Goal: Use online tool/utility: Utilize a website feature to perform a specific function

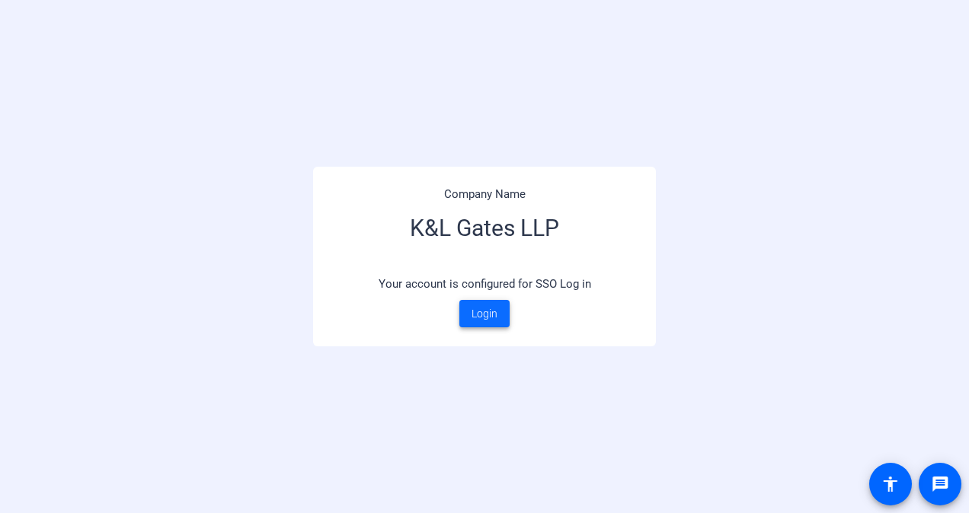
click at [481, 306] on span "Login" at bounding box center [485, 314] width 26 height 16
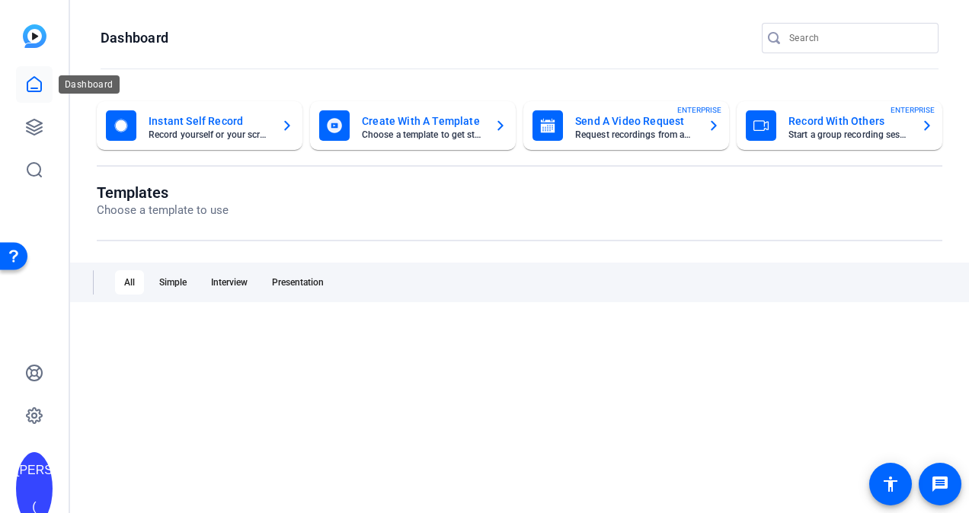
click at [32, 89] on icon at bounding box center [34, 84] width 18 height 18
click at [32, 136] on icon at bounding box center [34, 127] width 18 height 18
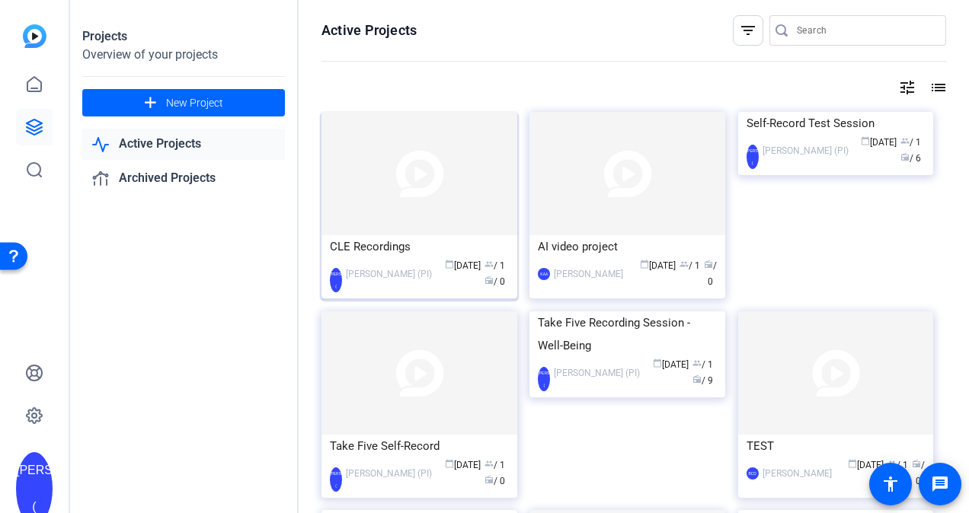
click at [416, 206] on img at bounding box center [420, 173] width 196 height 123
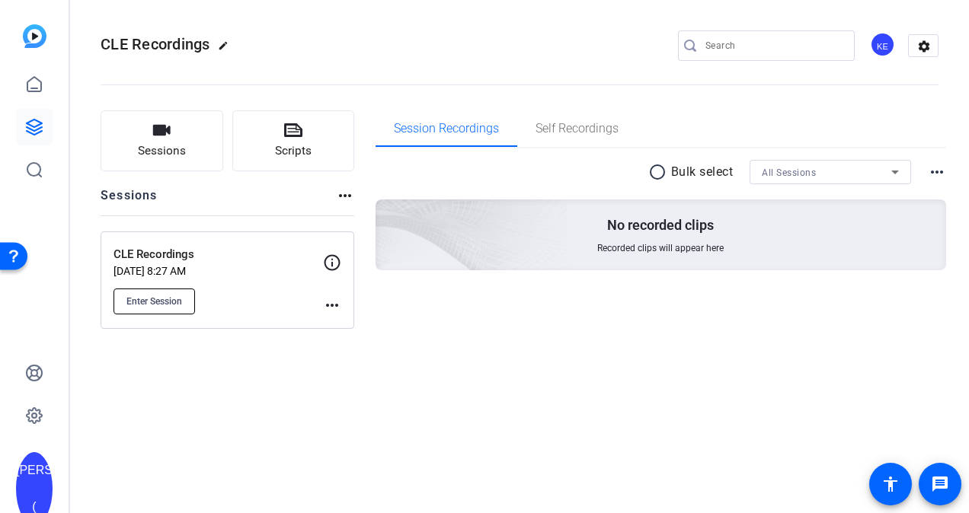
click at [168, 308] on button "Enter Session" at bounding box center [155, 302] width 82 height 26
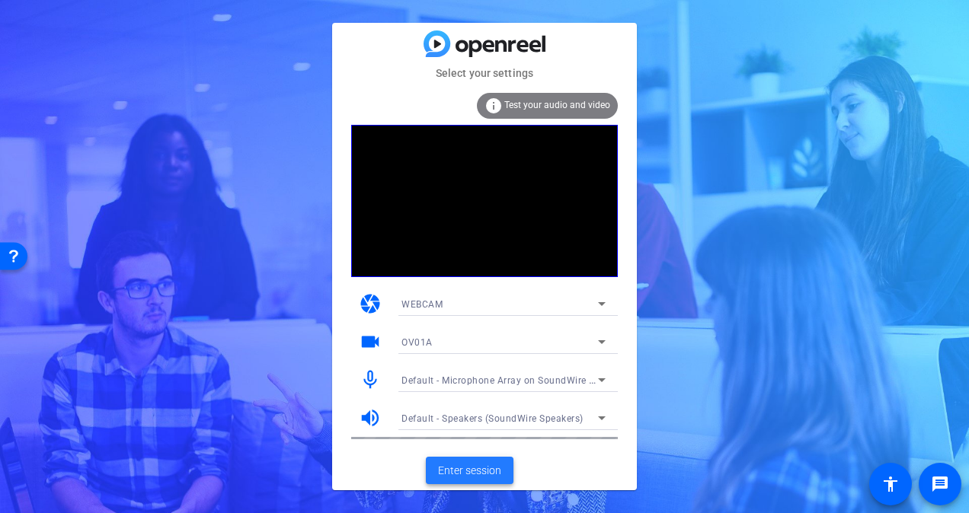
click at [460, 478] on span "Enter session" at bounding box center [469, 471] width 63 height 16
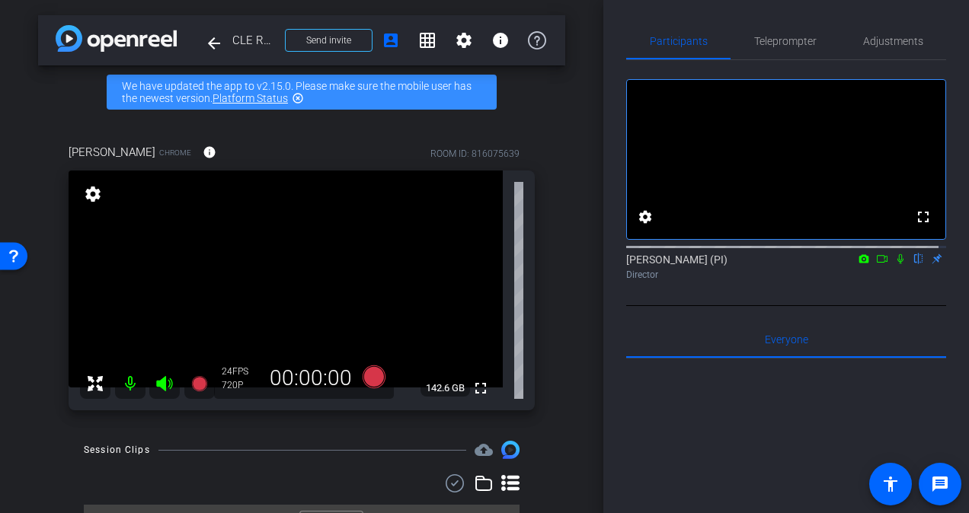
click at [510, 110] on div "arrow_back CLE Recordings Back to project Send invite account_box grid_on setti…" at bounding box center [301, 256] width 603 height 513
click at [302, 98] on mat-icon "highlight_off" at bounding box center [298, 98] width 12 height 12
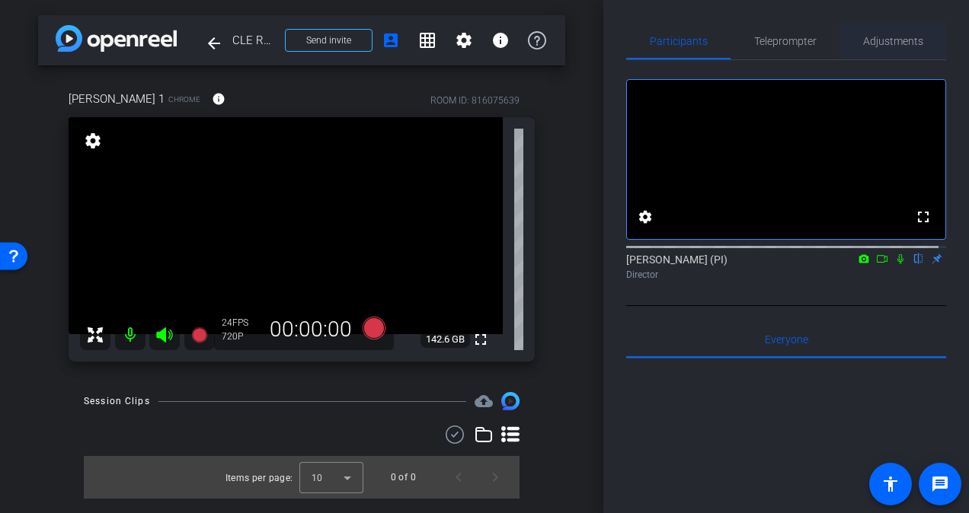
click at [901, 40] on span "Adjustments" at bounding box center [893, 41] width 60 height 11
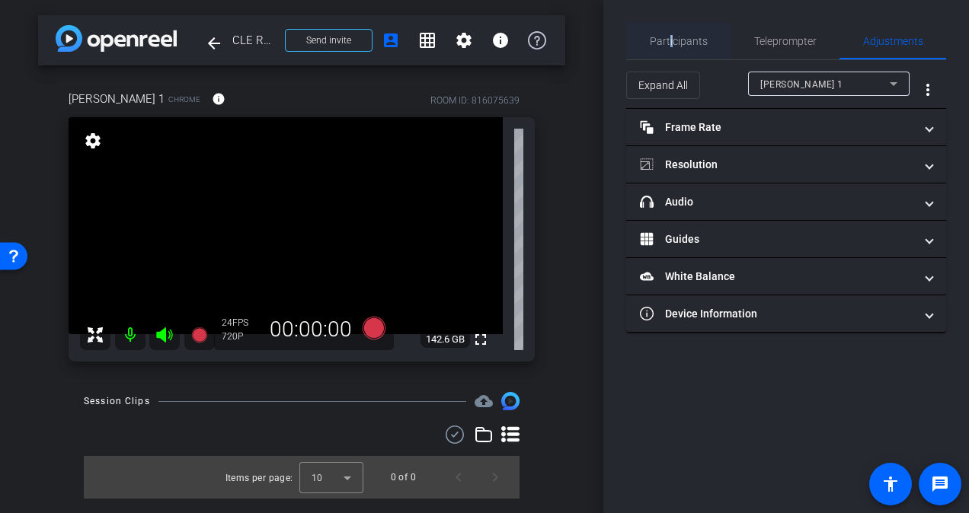
click at [668, 46] on span "Participants" at bounding box center [679, 41] width 58 height 11
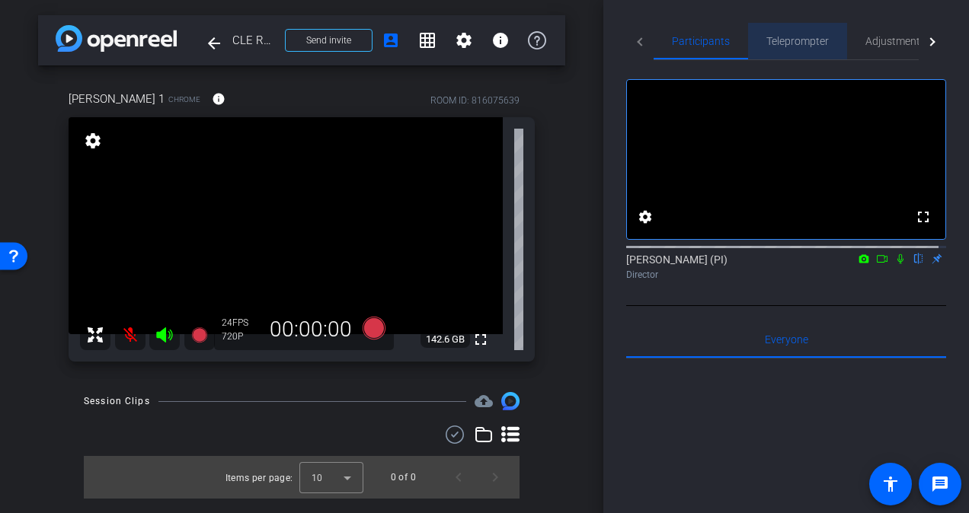
click at [795, 46] on span "Teleprompter" at bounding box center [797, 41] width 62 height 11
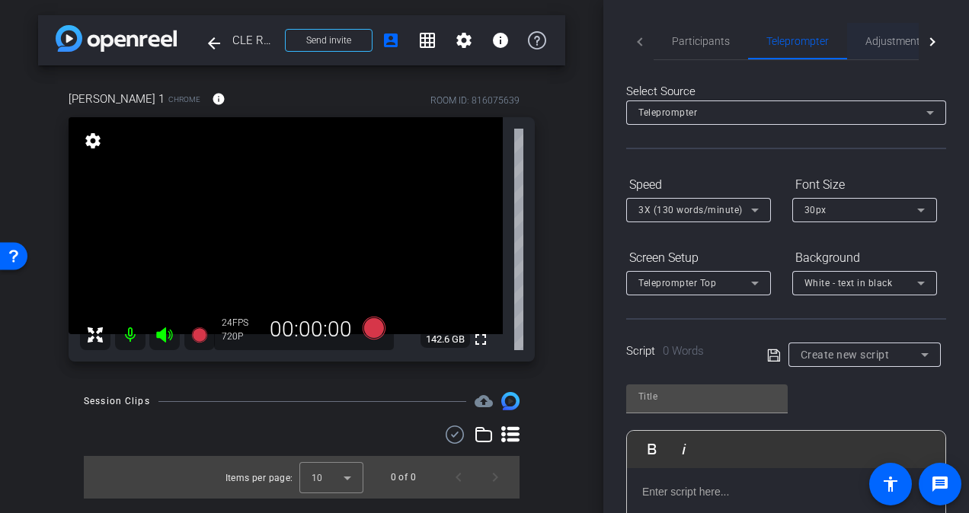
click at [907, 46] on span "Adjustments" at bounding box center [895, 41] width 60 height 11
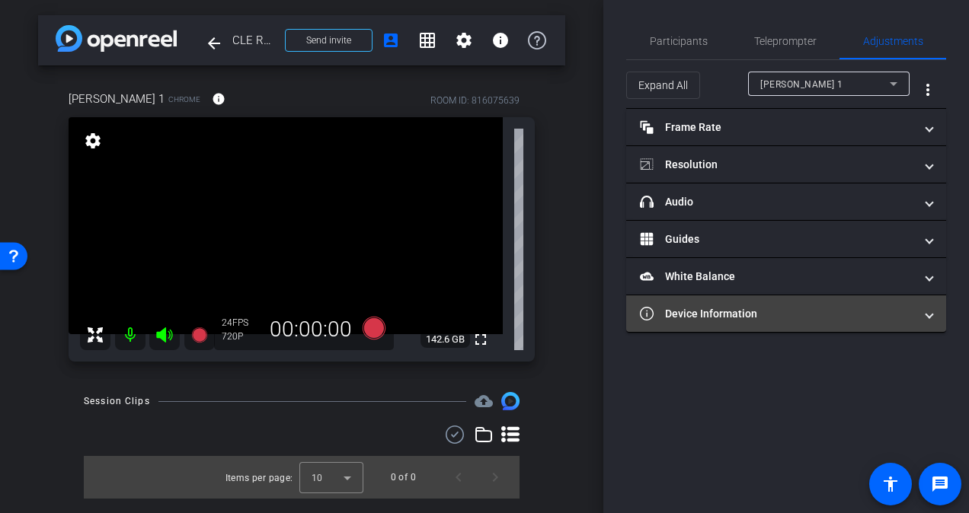
click at [875, 327] on mat-expansion-panel-header "Device Information" at bounding box center [786, 314] width 320 height 37
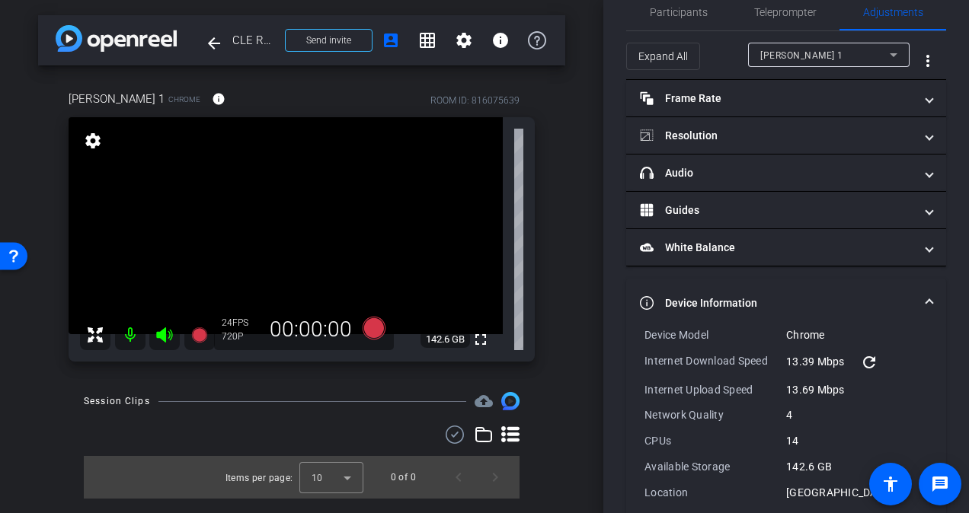
scroll to position [1, 0]
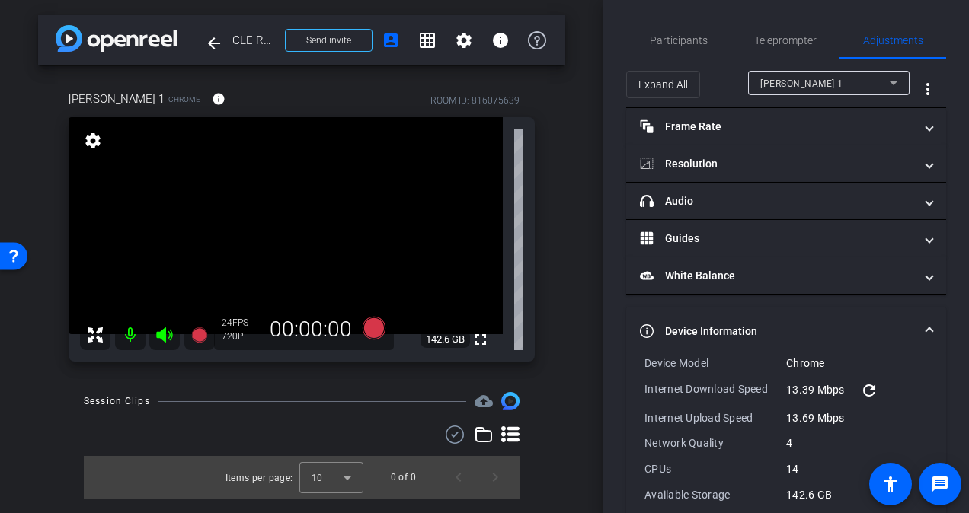
click at [134, 334] on mat-icon at bounding box center [130, 335] width 30 height 30
click at [681, 43] on span "Participants" at bounding box center [679, 40] width 58 height 11
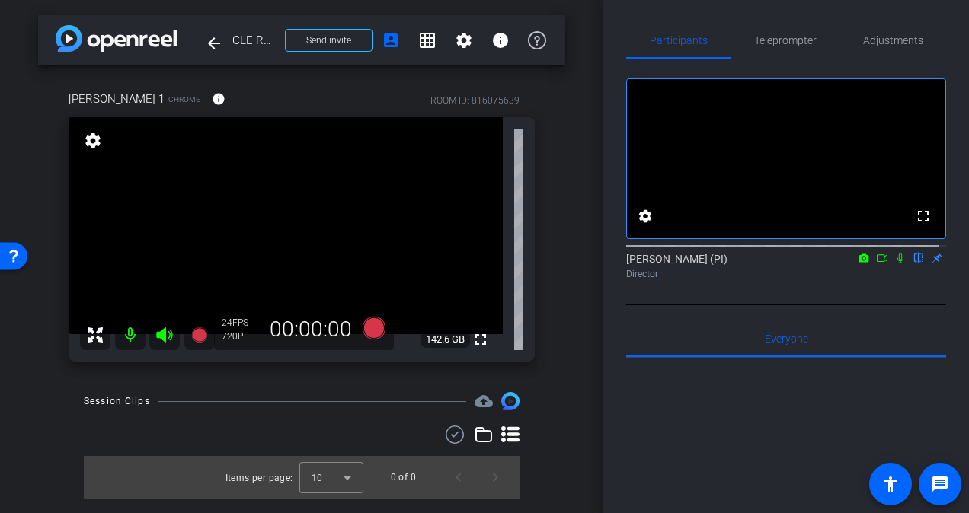
click at [897, 264] on icon at bounding box center [900, 259] width 6 height 10
click at [897, 264] on icon at bounding box center [901, 259] width 8 height 10
click at [885, 42] on span "Adjustments" at bounding box center [893, 40] width 60 height 11
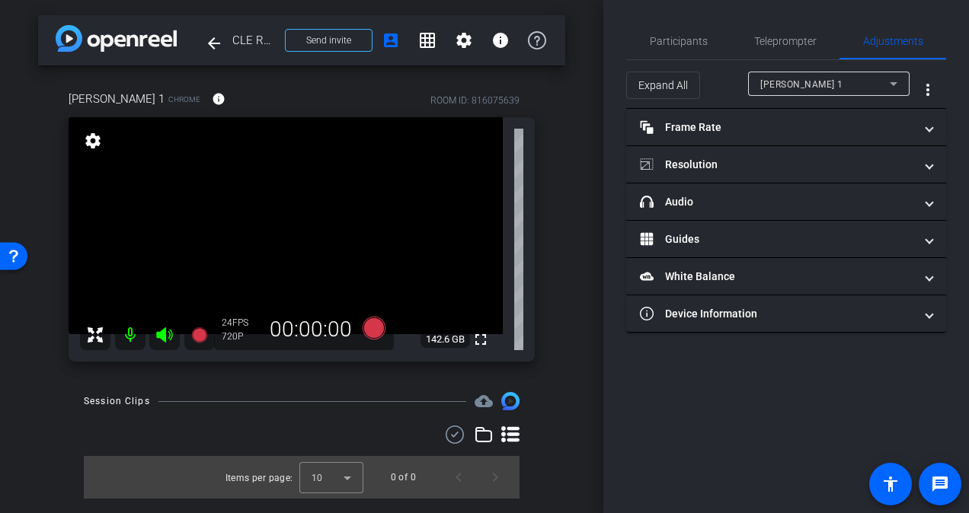
click at [894, 85] on icon at bounding box center [894, 84] width 18 height 18
click at [856, 117] on mat-option "[PERSON_NAME] 1" at bounding box center [829, 114] width 162 height 24
click at [930, 91] on mat-icon "more_vert" at bounding box center [928, 90] width 18 height 18
click at [853, 88] on div at bounding box center [484, 256] width 969 height 513
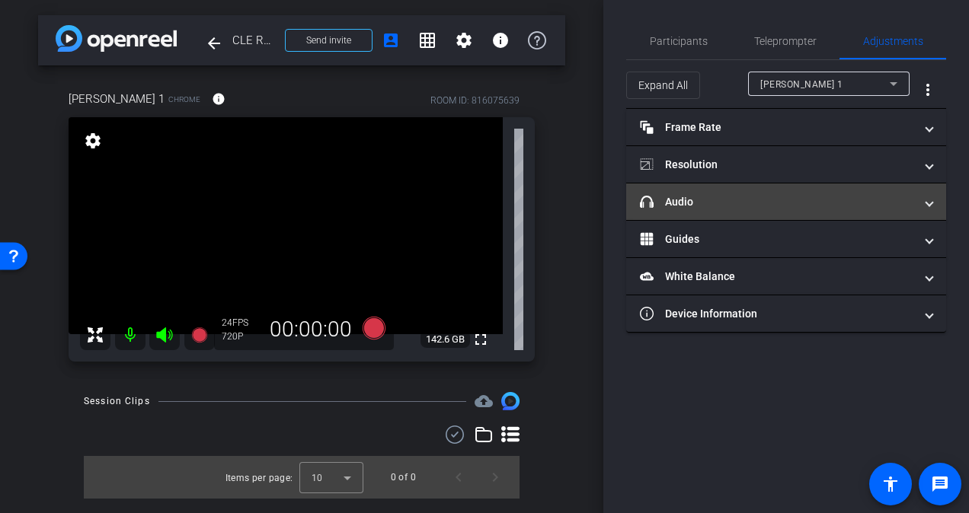
click at [720, 200] on mat-panel-title "headphone icon Audio" at bounding box center [777, 202] width 274 height 16
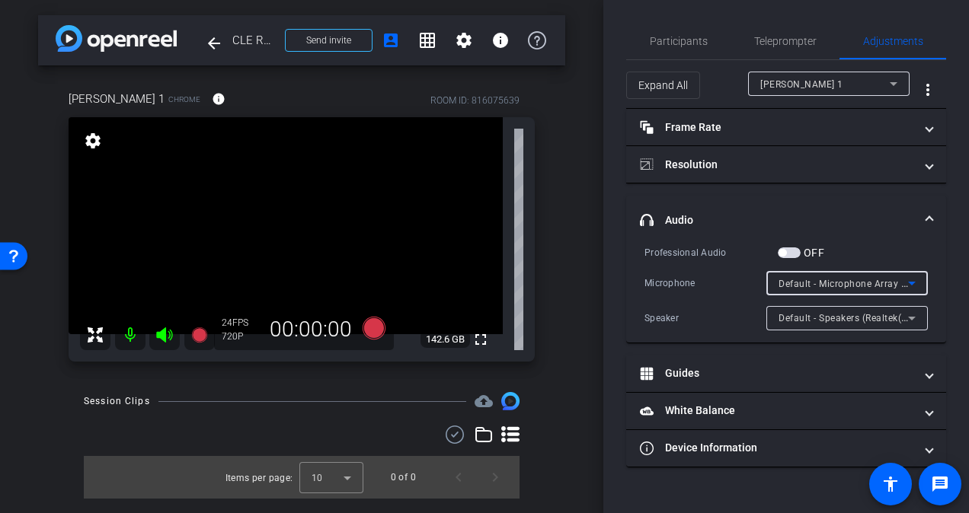
click at [872, 290] on div "Default - Microphone Array (Realtek(R) Audio)" at bounding box center [844, 283] width 130 height 19
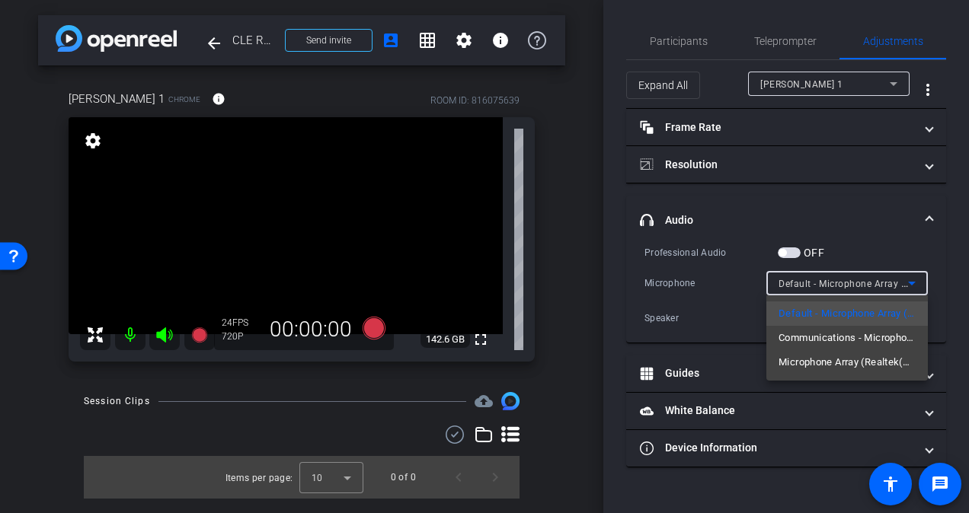
click at [837, 227] on div at bounding box center [484, 256] width 969 height 513
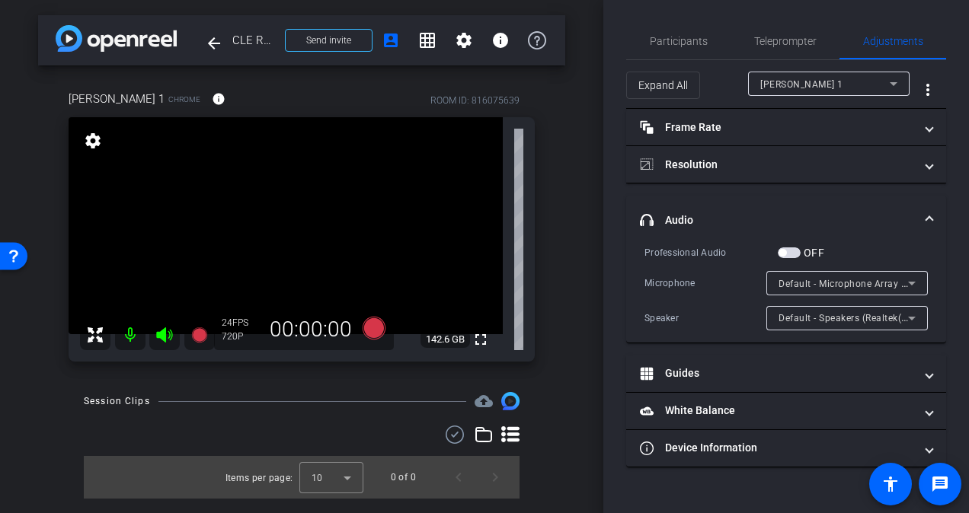
click at [849, 316] on span "Default - Speakers (Realtek(R) Audio)" at bounding box center [861, 318] width 165 height 12
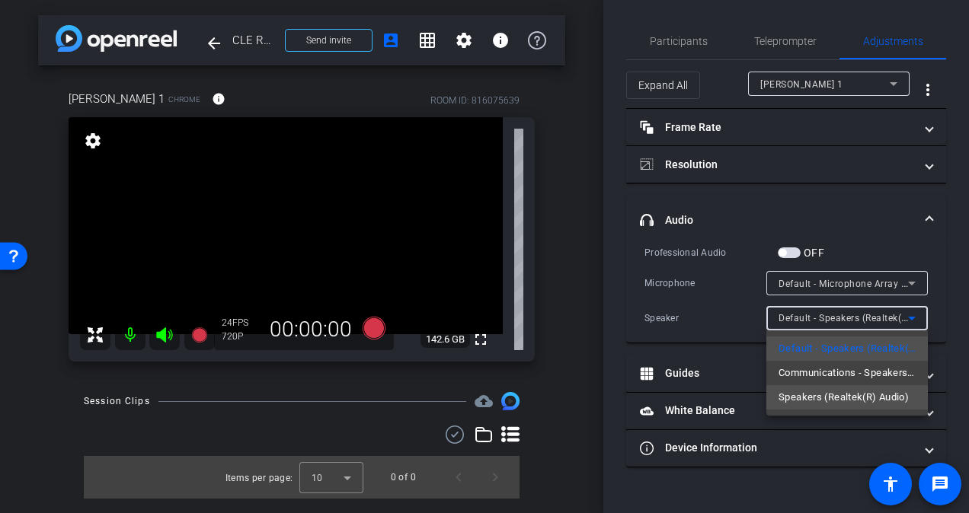
click at [849, 396] on span "Speakers (Realtek(R) Audio)" at bounding box center [844, 398] width 130 height 18
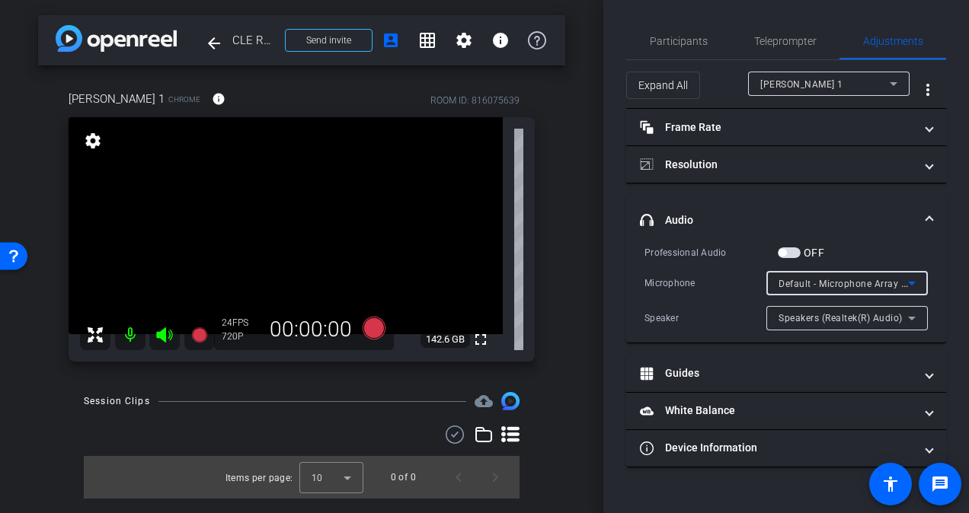
click at [840, 291] on div "Default - Microphone Array (Realtek(R) Audio)" at bounding box center [844, 283] width 130 height 19
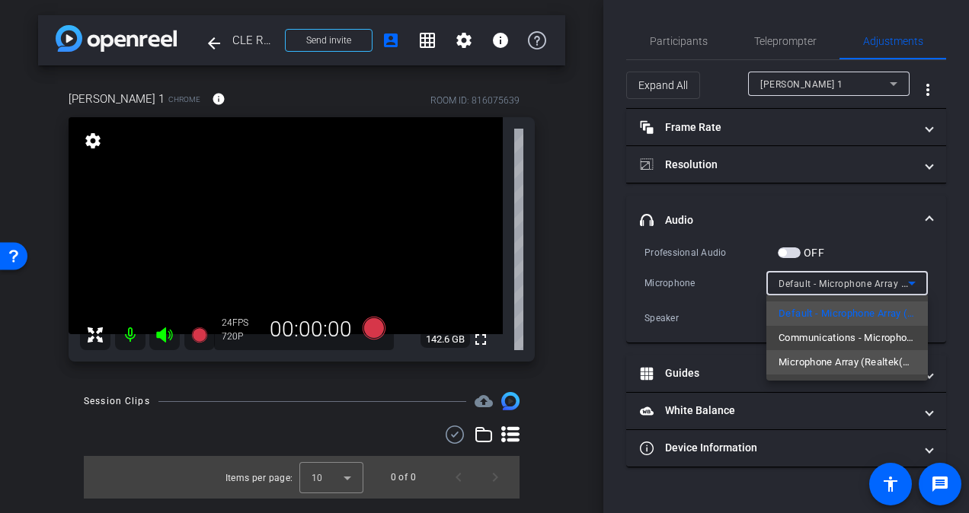
click at [853, 360] on span "Microphone Array (Realtek(R) Audio)" at bounding box center [847, 363] width 137 height 18
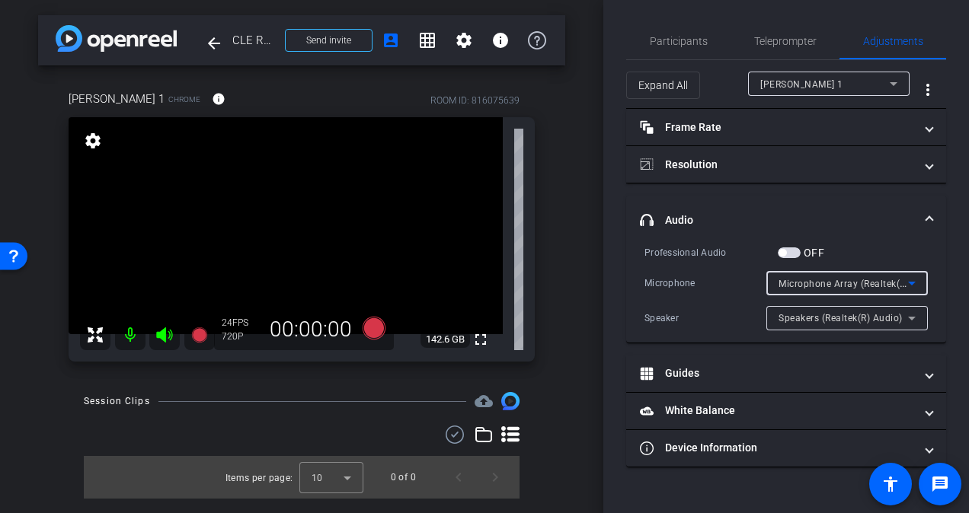
click at [853, 217] on mat-panel-title "headphone icon Audio" at bounding box center [777, 221] width 274 height 16
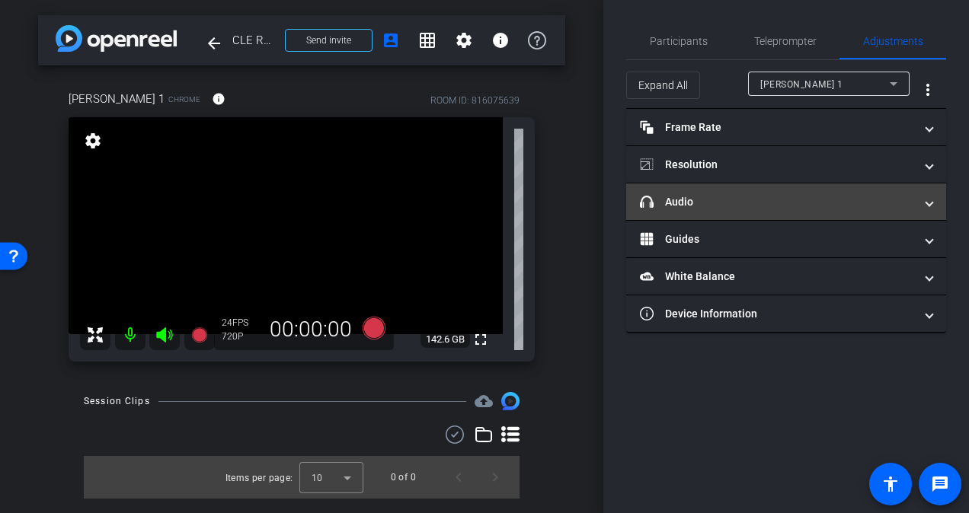
click at [853, 217] on mat-expansion-panel-header "headphone icon Audio" at bounding box center [786, 202] width 320 height 37
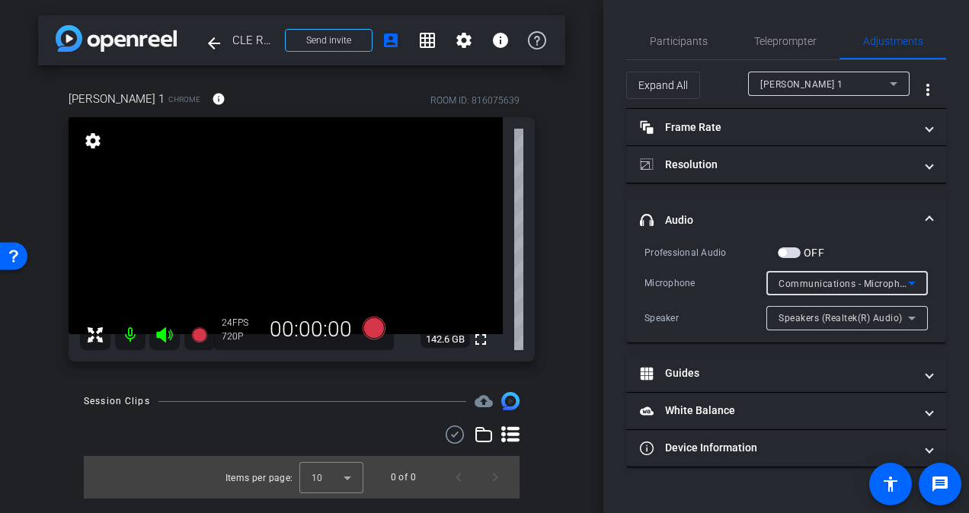
click at [873, 288] on span "Communications - Microphone Array (Realtek(R) Audio)" at bounding box center [903, 283] width 248 height 12
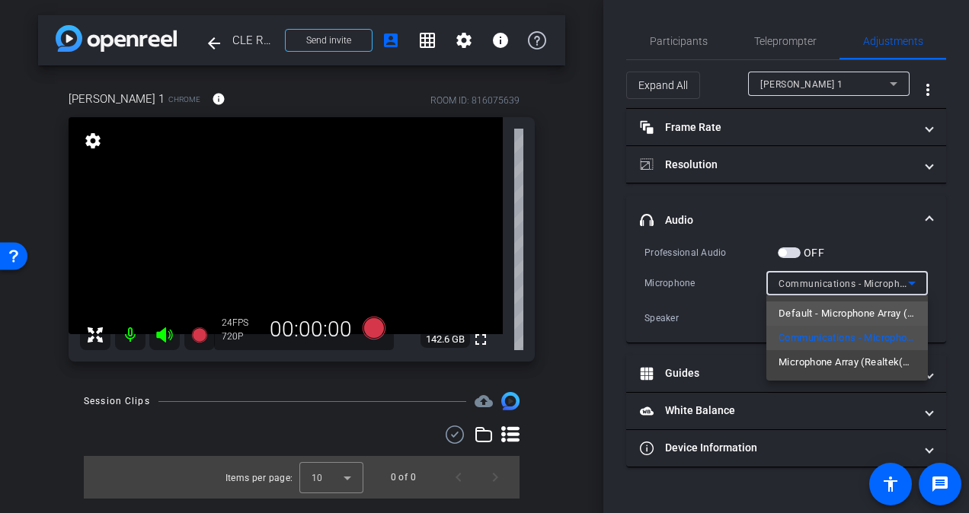
click at [871, 313] on span "Default - Microphone Array (Realtek(R) Audio)" at bounding box center [847, 314] width 137 height 18
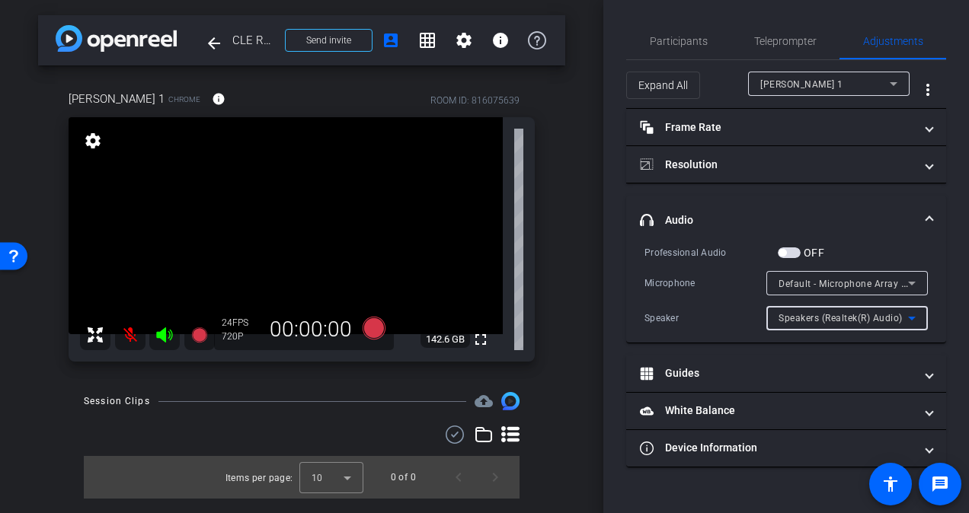
click at [852, 315] on span "Speakers (Realtek(R) Audio)" at bounding box center [841, 318] width 124 height 11
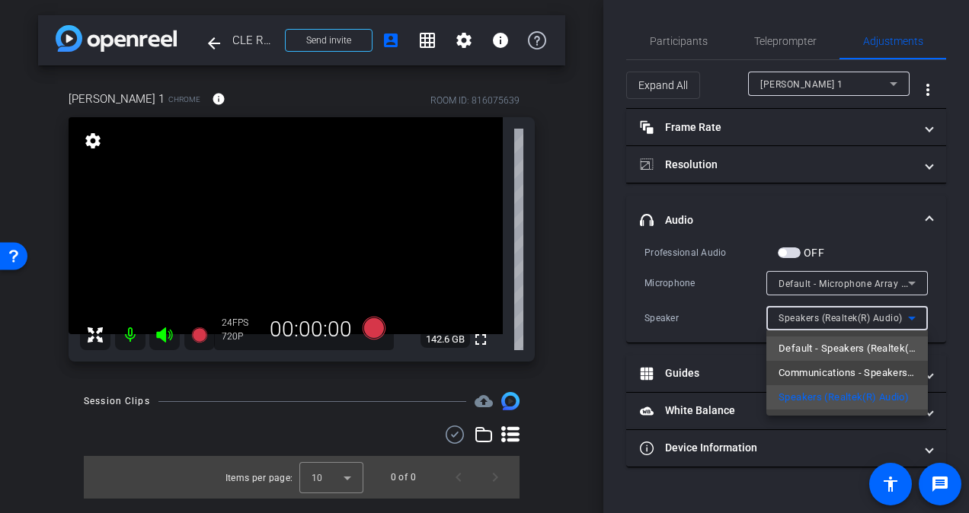
click at [849, 351] on span "Default - Speakers (Realtek(R) Audio)" at bounding box center [847, 349] width 137 height 18
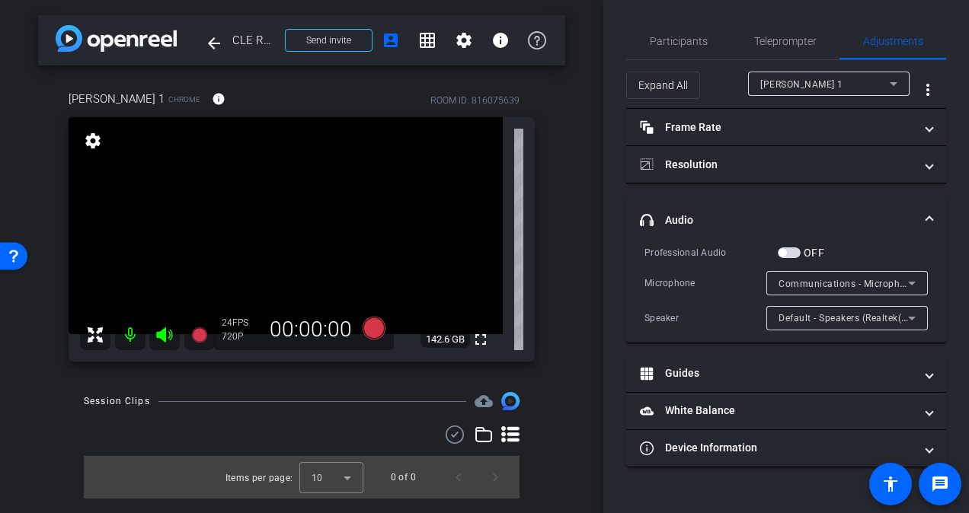
click at [853, 218] on mat-panel-title "headphone icon Audio" at bounding box center [777, 221] width 274 height 16
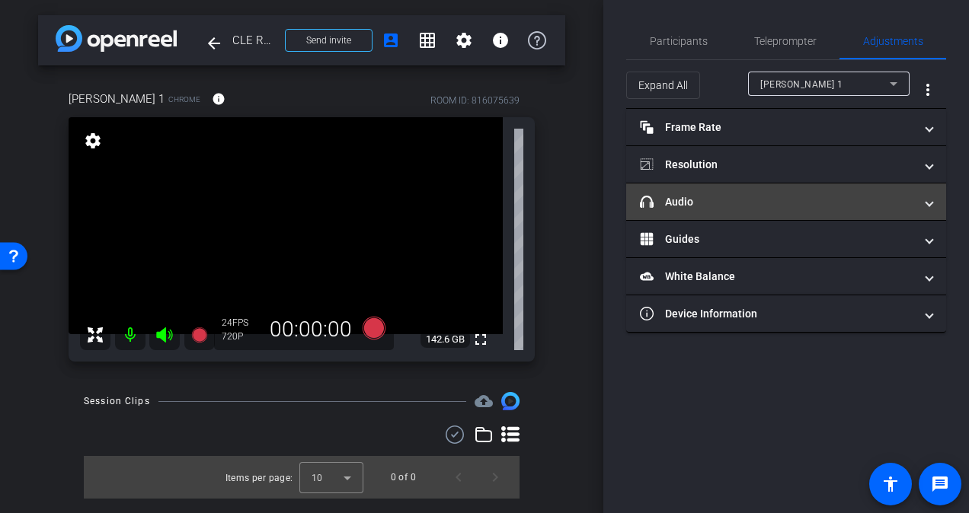
click at [843, 213] on mat-expansion-panel-header "headphone icon Audio" at bounding box center [786, 202] width 320 height 37
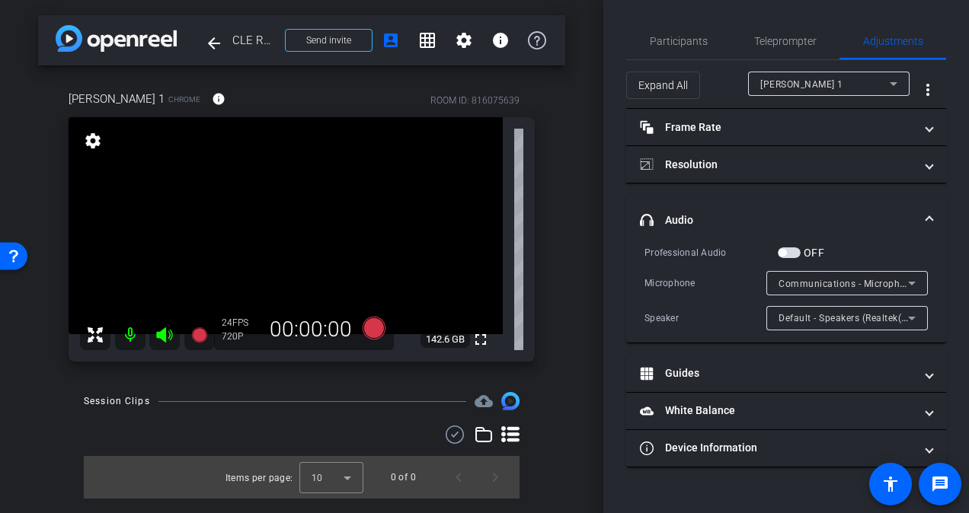
click at [835, 324] on span "Default - Speakers (Realtek(R) Audio)" at bounding box center [861, 318] width 165 height 12
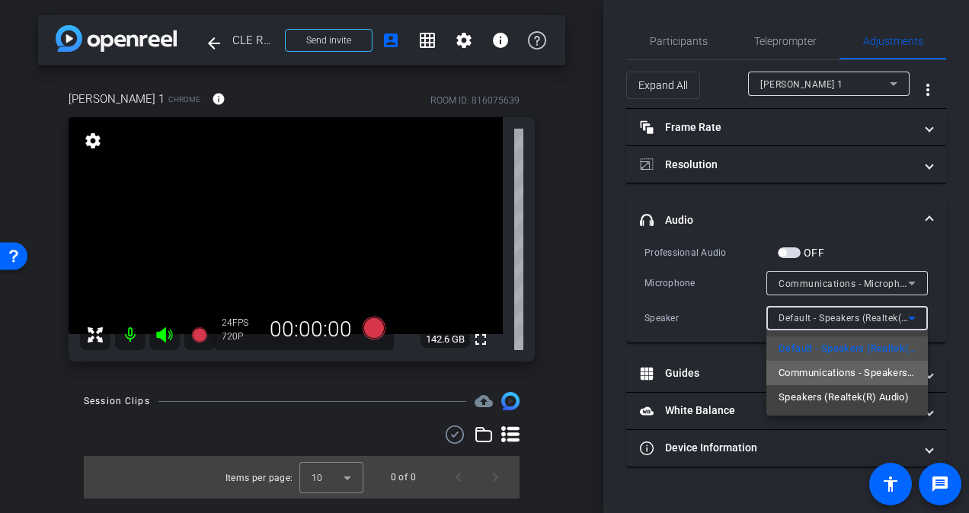
click at [840, 378] on span "Communications - Speakers (Realtek(R) Audio)" at bounding box center [847, 373] width 137 height 18
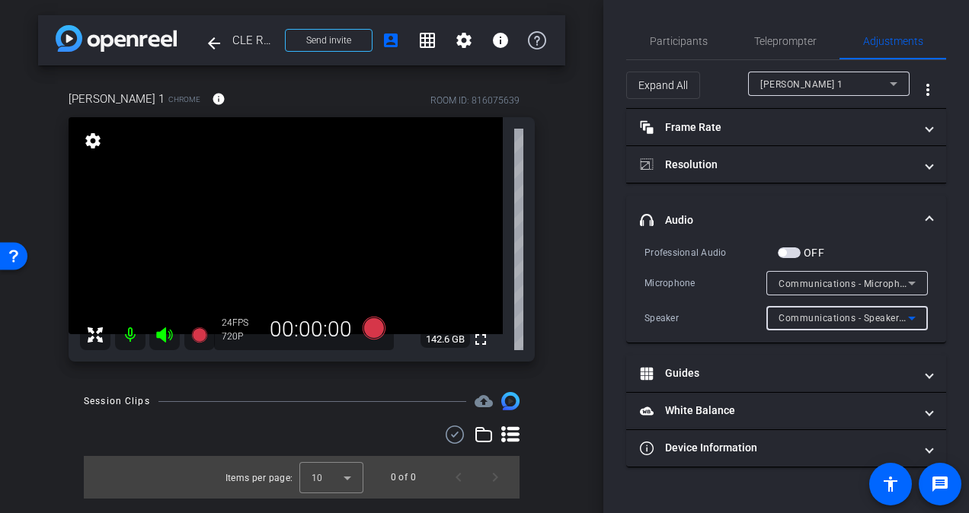
click at [830, 285] on span "Communications - Microphone Array (Realtek(R) Audio)" at bounding box center [903, 283] width 248 height 12
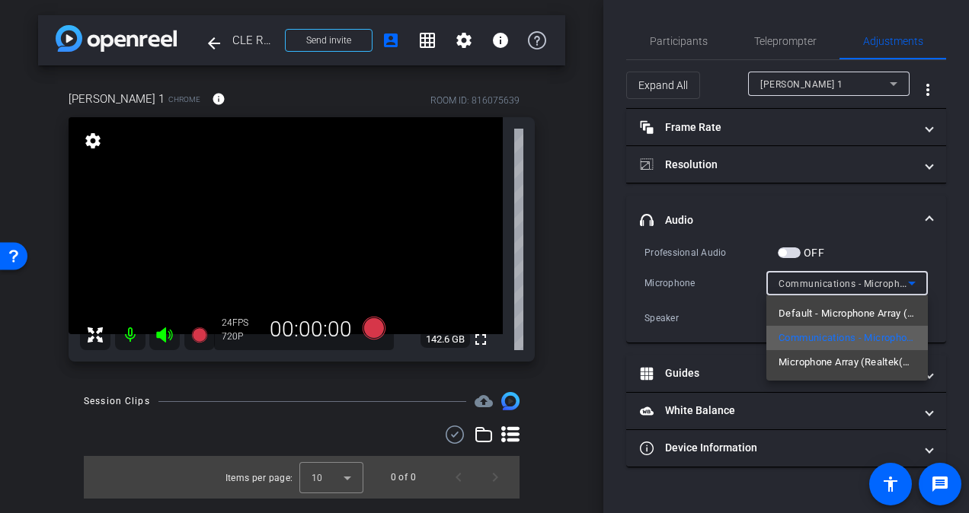
click at [851, 341] on span "Communications - Microphone Array (Realtek(R) Audio)" at bounding box center [847, 338] width 137 height 18
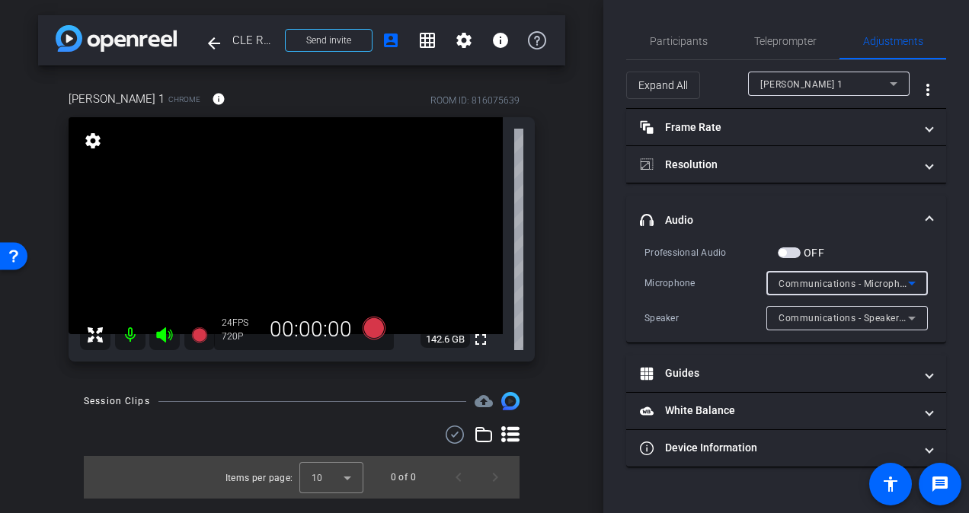
click at [848, 232] on mat-expansion-panel-header "headphone icon Audio" at bounding box center [786, 220] width 320 height 49
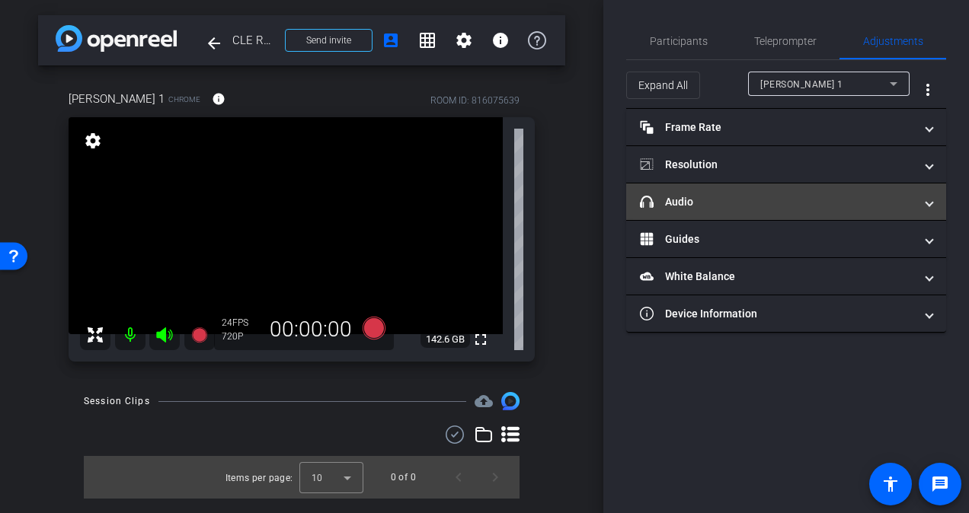
click at [849, 211] on mat-expansion-panel-header "headphone icon Audio" at bounding box center [786, 202] width 320 height 37
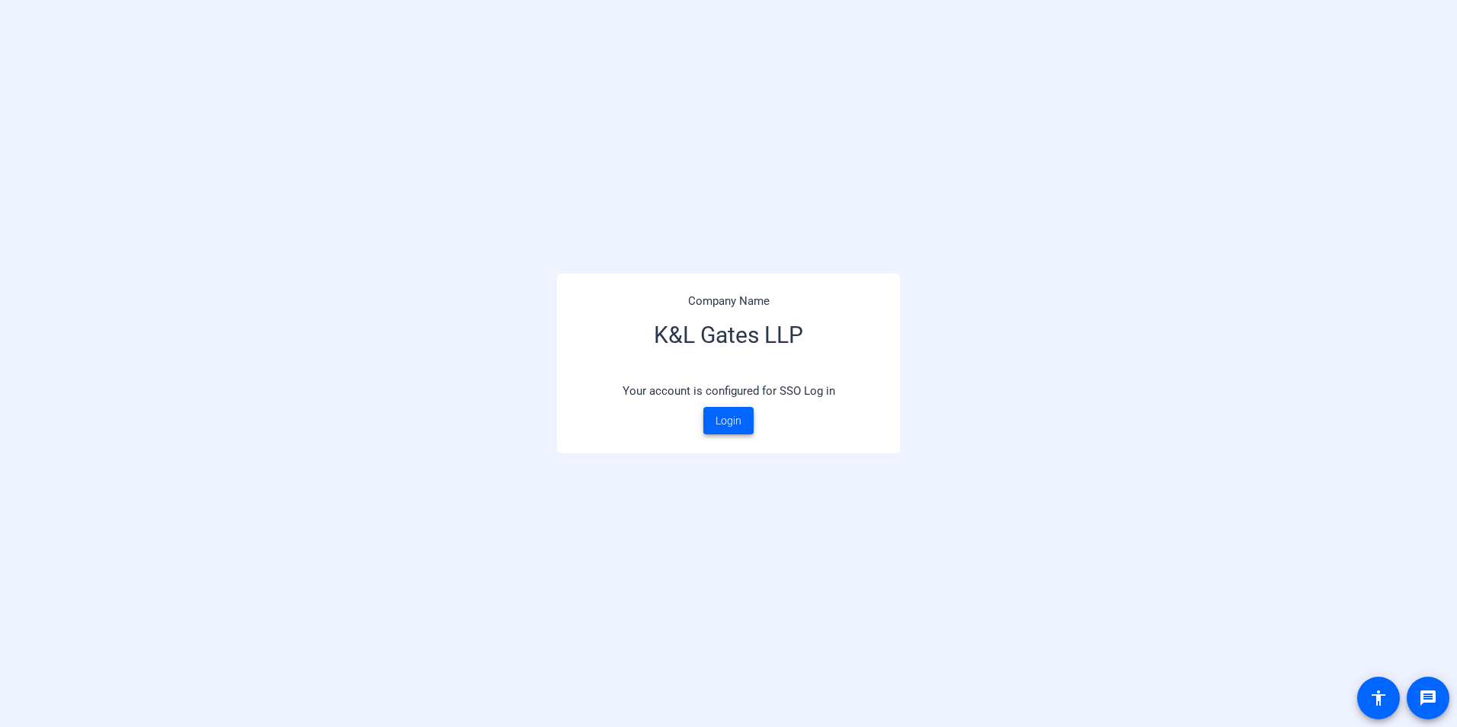
drag, startPoint x: 722, startPoint y: 422, endPoint x: 697, endPoint y: 430, distance: 26.3
click at [722, 422] on span "Login" at bounding box center [728, 421] width 26 height 16
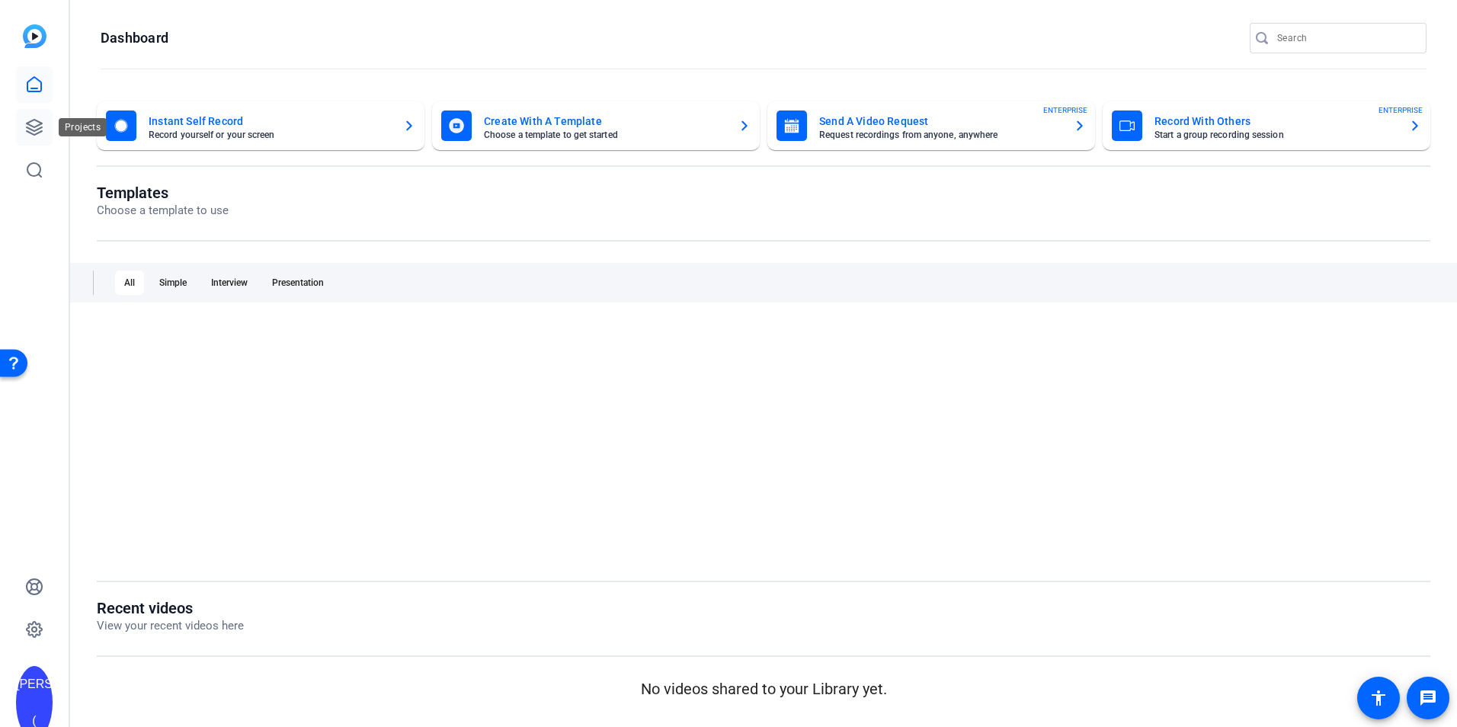
click at [33, 129] on icon at bounding box center [34, 127] width 18 height 18
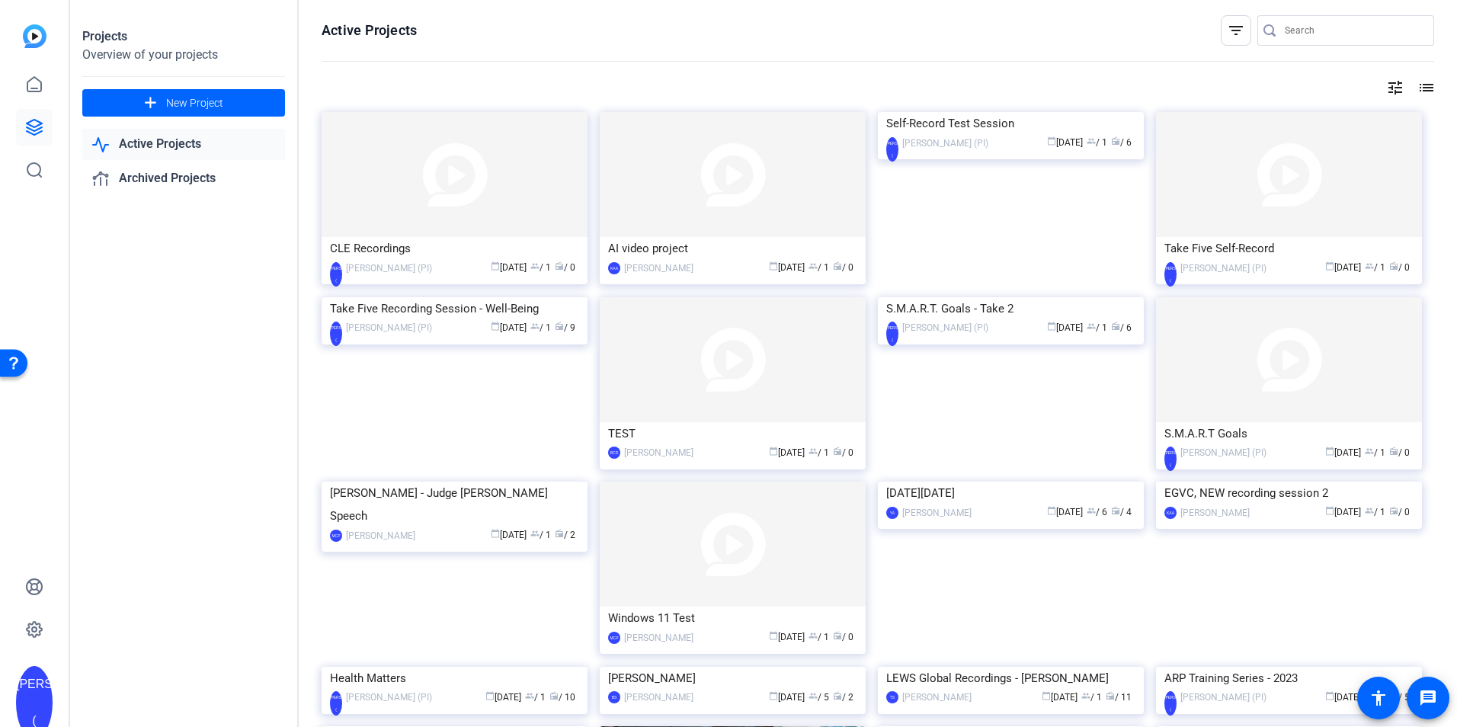
click at [167, 146] on link "Active Projects" at bounding box center [183, 144] width 203 height 31
click at [452, 187] on img at bounding box center [455, 174] width 266 height 125
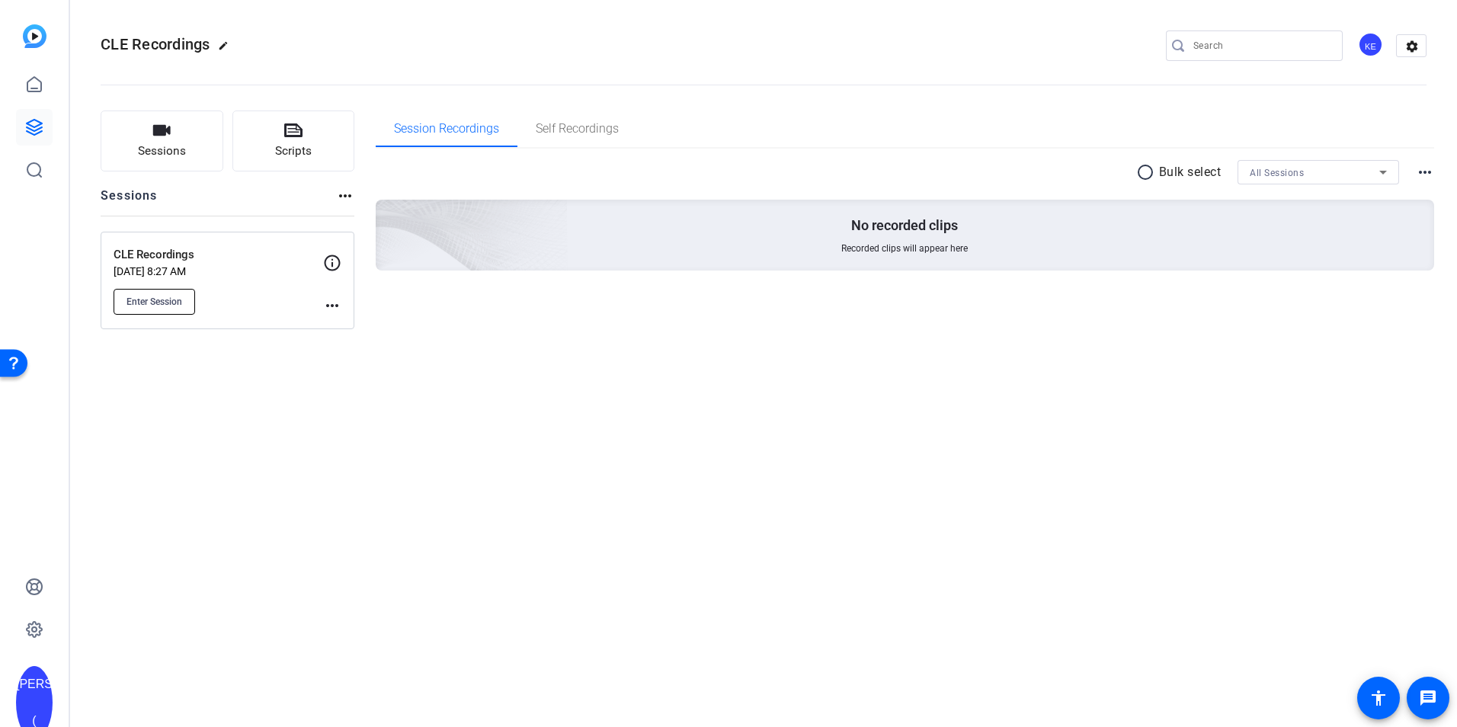
click at [190, 300] on button "Enter Session" at bounding box center [155, 302] width 82 height 26
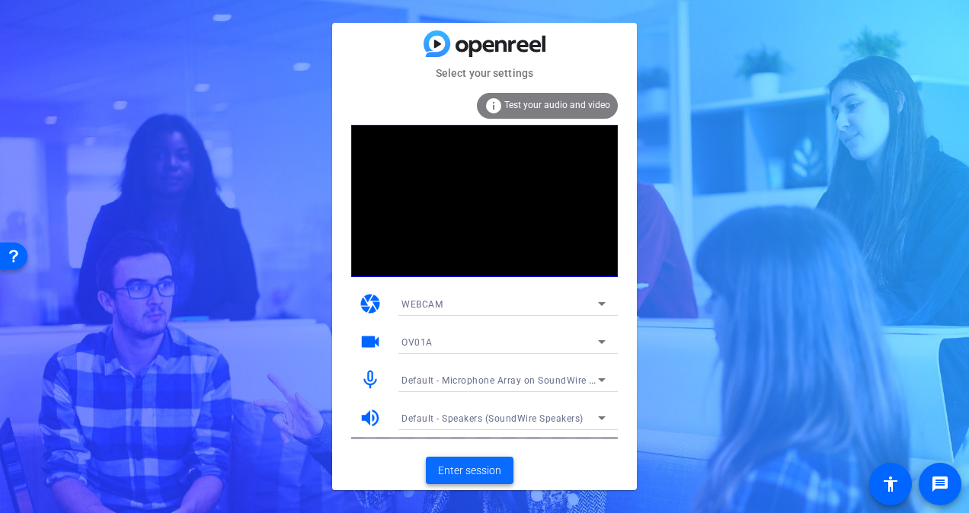
click at [481, 469] on span "Enter session" at bounding box center [469, 471] width 63 height 16
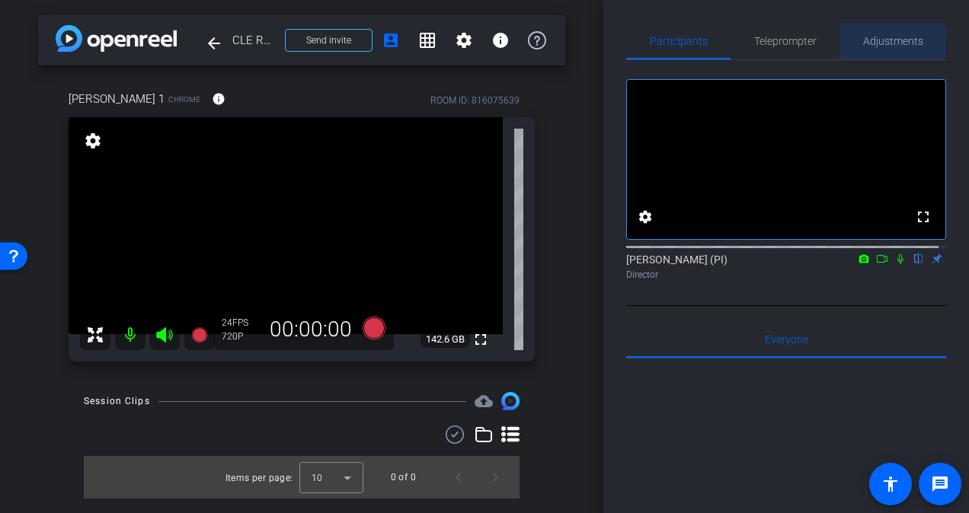
click at [872, 43] on span "Adjustments" at bounding box center [893, 41] width 60 height 11
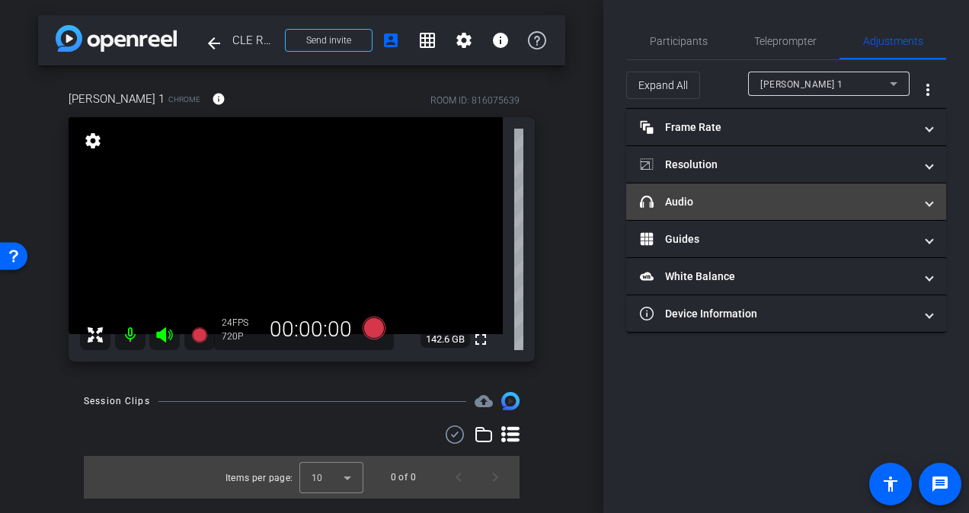
click at [805, 219] on mat-expansion-panel-header "headphone icon Audio" at bounding box center [786, 202] width 320 height 37
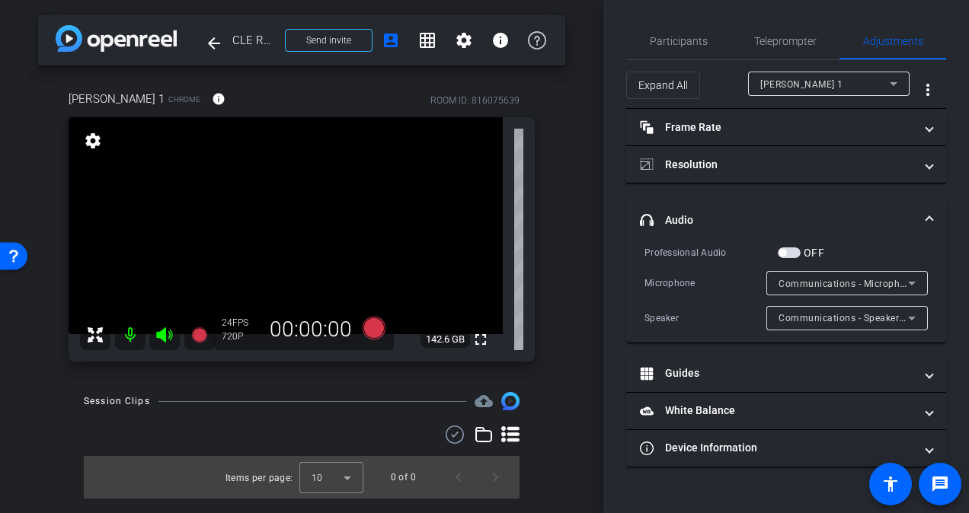
click at [795, 254] on span "button" at bounding box center [789, 253] width 23 height 11
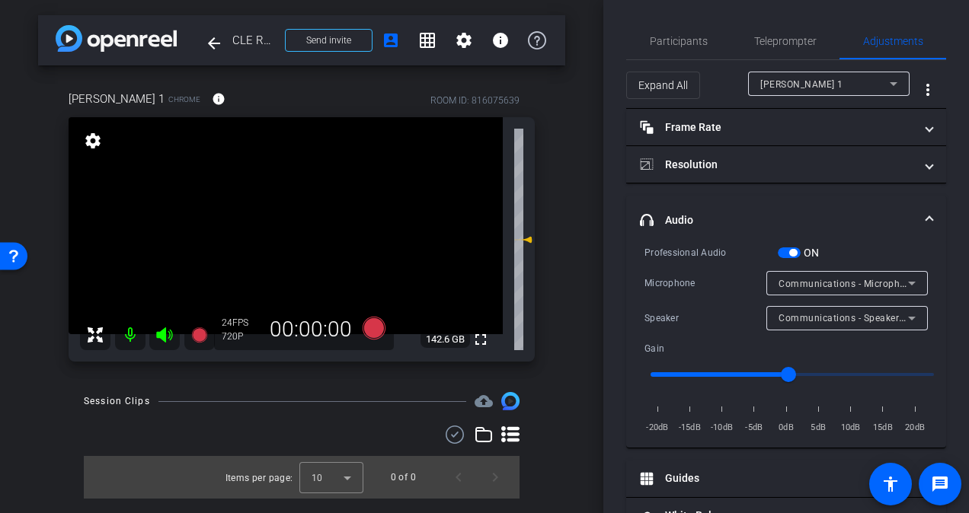
click at [792, 252] on span "button" at bounding box center [793, 253] width 8 height 8
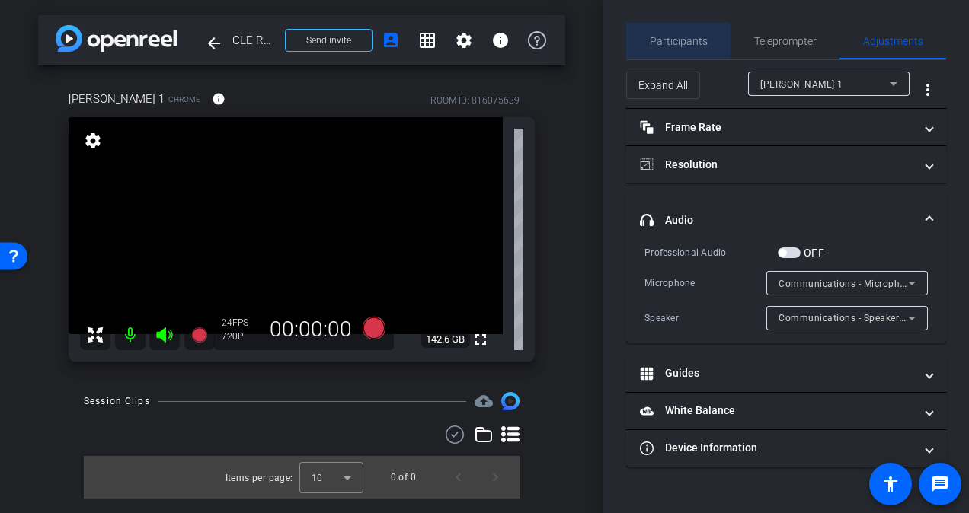
click at [667, 40] on span "Participants" at bounding box center [679, 41] width 58 height 11
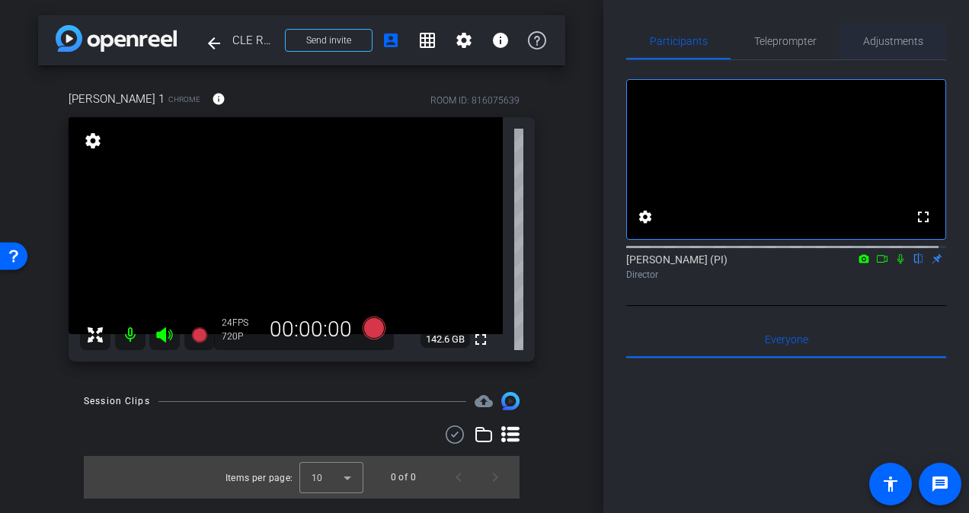
click at [877, 45] on span "Adjustments" at bounding box center [893, 41] width 60 height 11
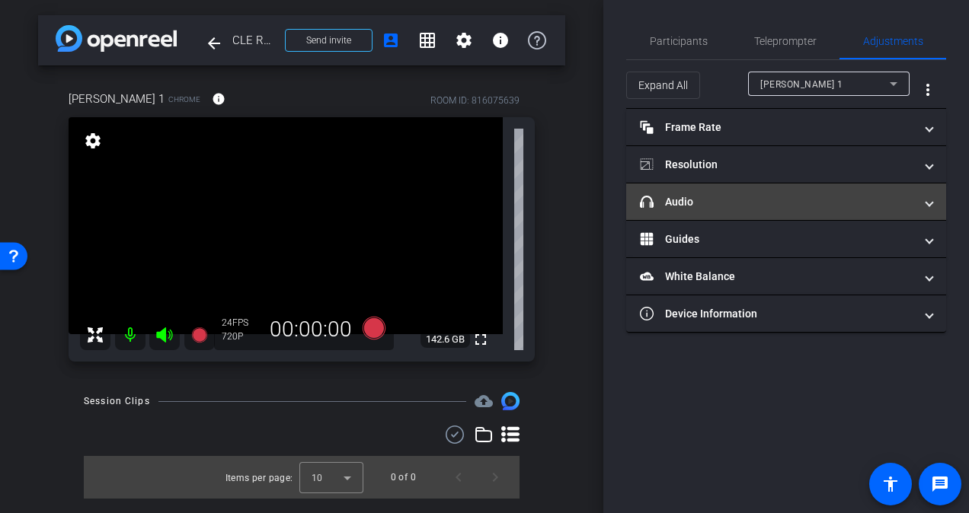
click at [728, 213] on mat-expansion-panel-header "headphone icon Audio" at bounding box center [786, 202] width 320 height 37
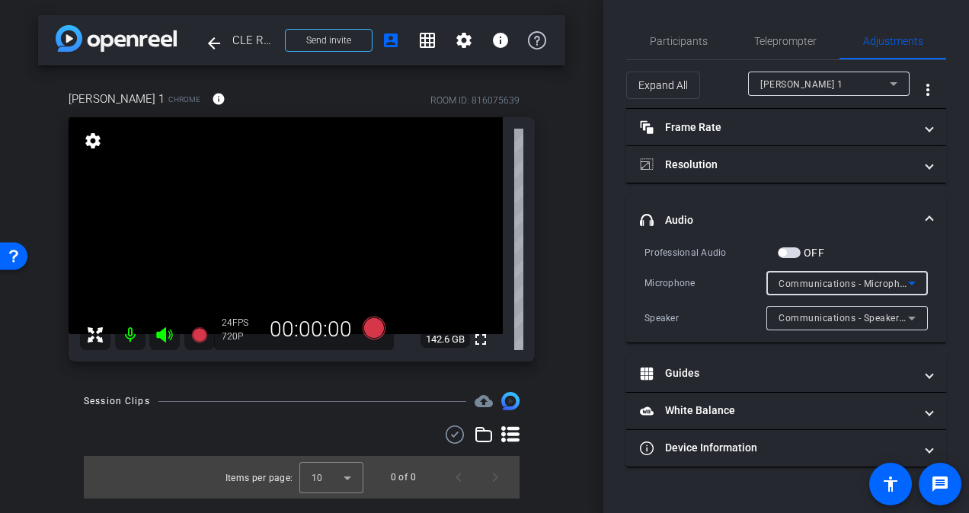
click at [807, 286] on span "Communications - Microphone Array (Realtek(R) Audio)" at bounding box center [903, 283] width 248 height 12
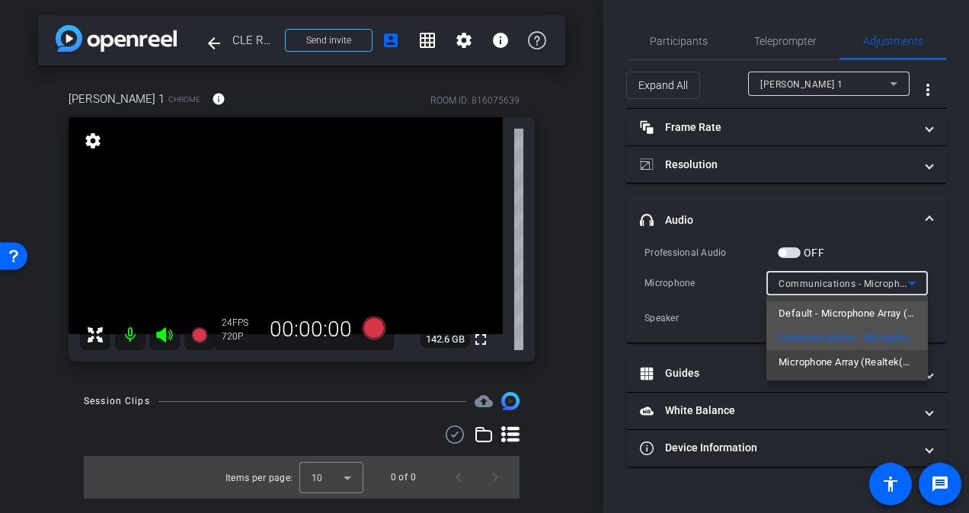
click at [833, 320] on span "Default - Microphone Array (Realtek(R) Audio)" at bounding box center [847, 314] width 137 height 18
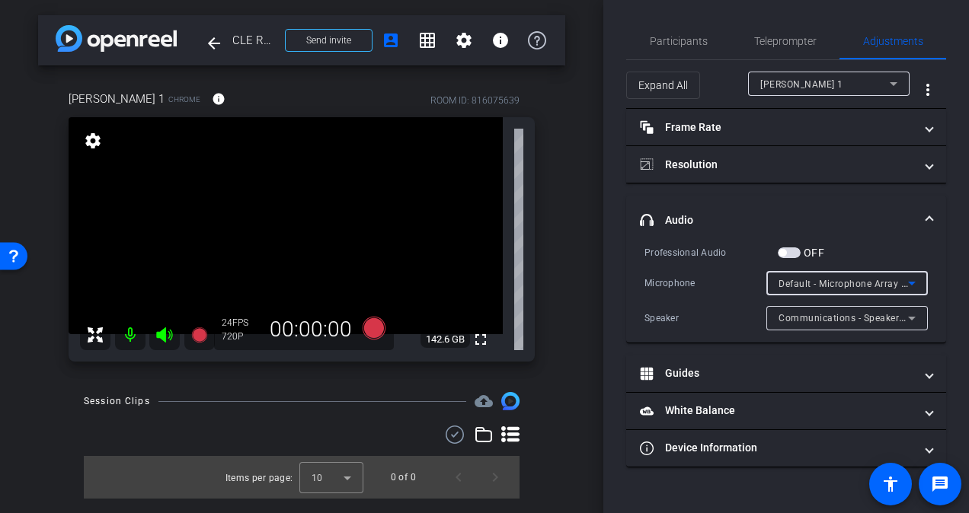
click at [828, 314] on span "Communications - Speakers (Realtek(R) Audio)" at bounding box center [883, 318] width 209 height 12
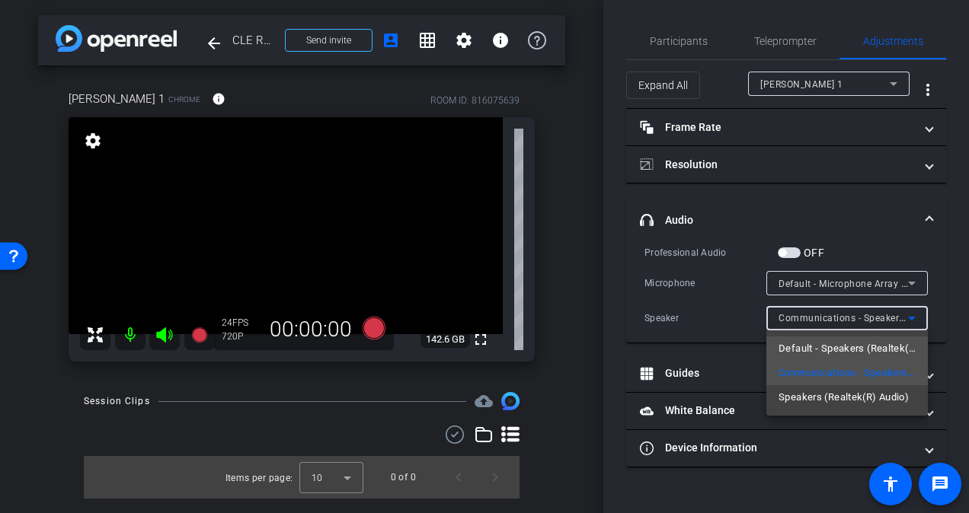
click at [836, 345] on span "Default - Speakers (Realtek(R) Audio)" at bounding box center [847, 349] width 137 height 18
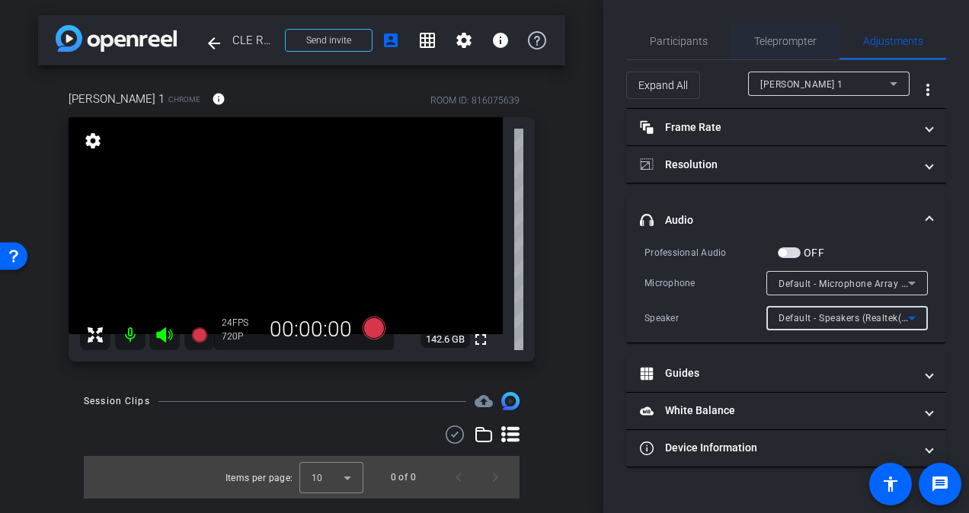
click at [795, 43] on span "Teleprompter" at bounding box center [785, 41] width 62 height 11
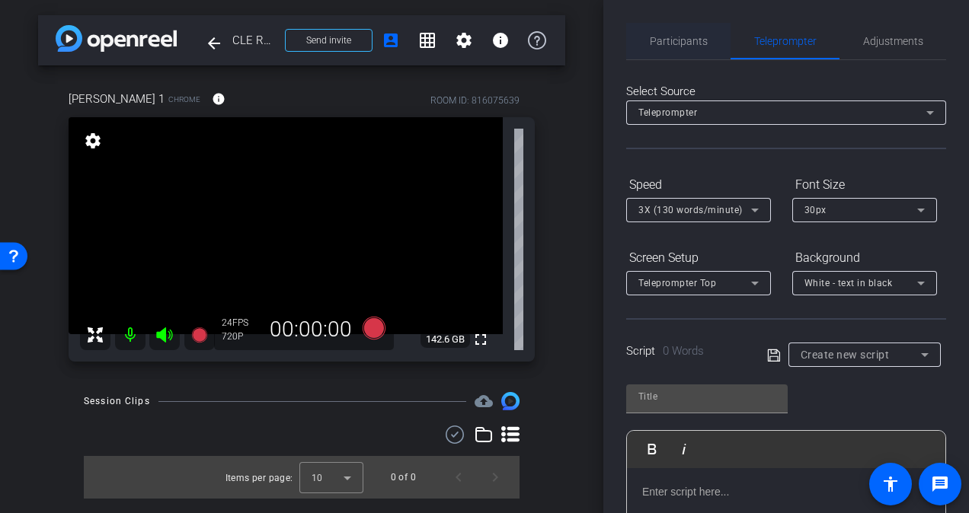
click at [685, 48] on span "Participants" at bounding box center [679, 41] width 58 height 37
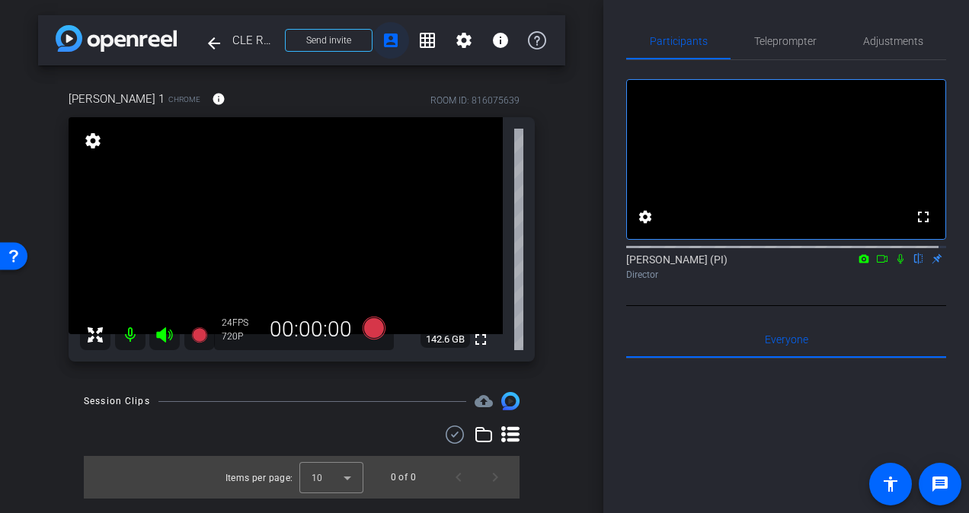
click at [388, 44] on mat-icon "account_box" at bounding box center [391, 40] width 18 height 18
